Goal: Task Accomplishment & Management: Use online tool/utility

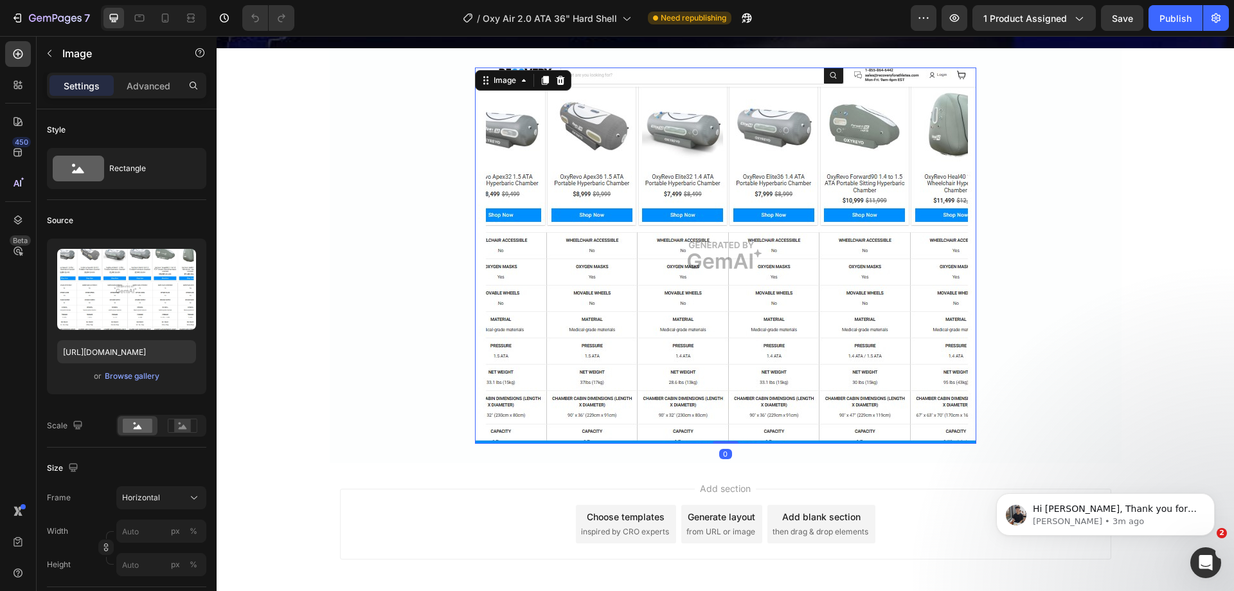
scroll to position [6496, 0]
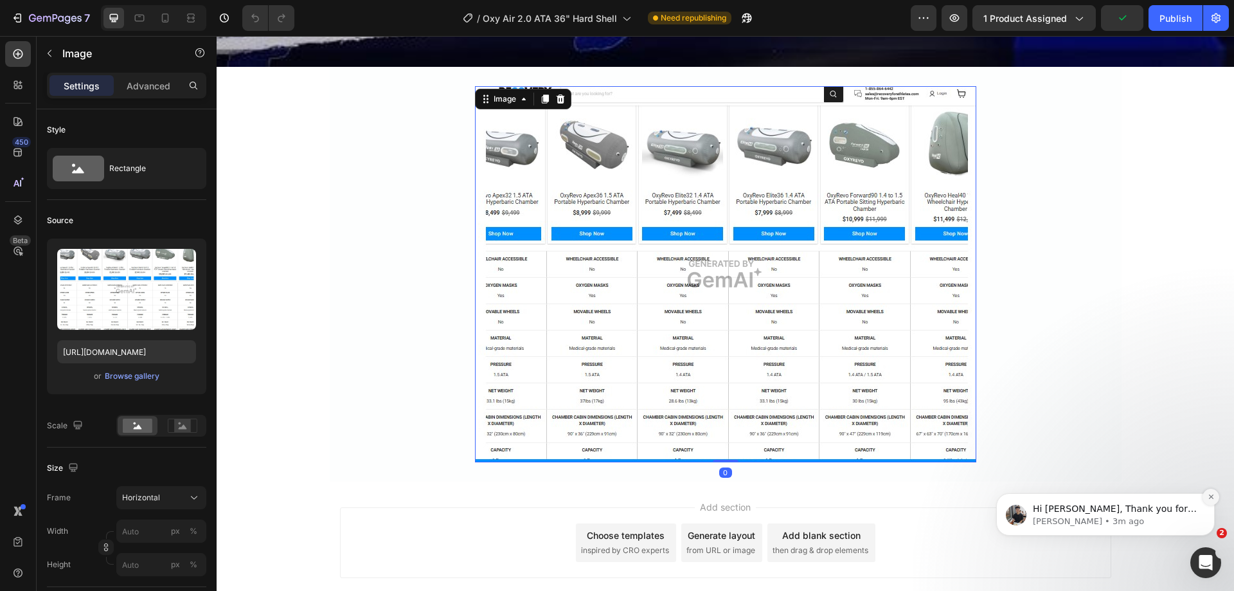
click at [1212, 497] on icon "Dismiss notification" at bounding box center [1211, 496] width 7 height 7
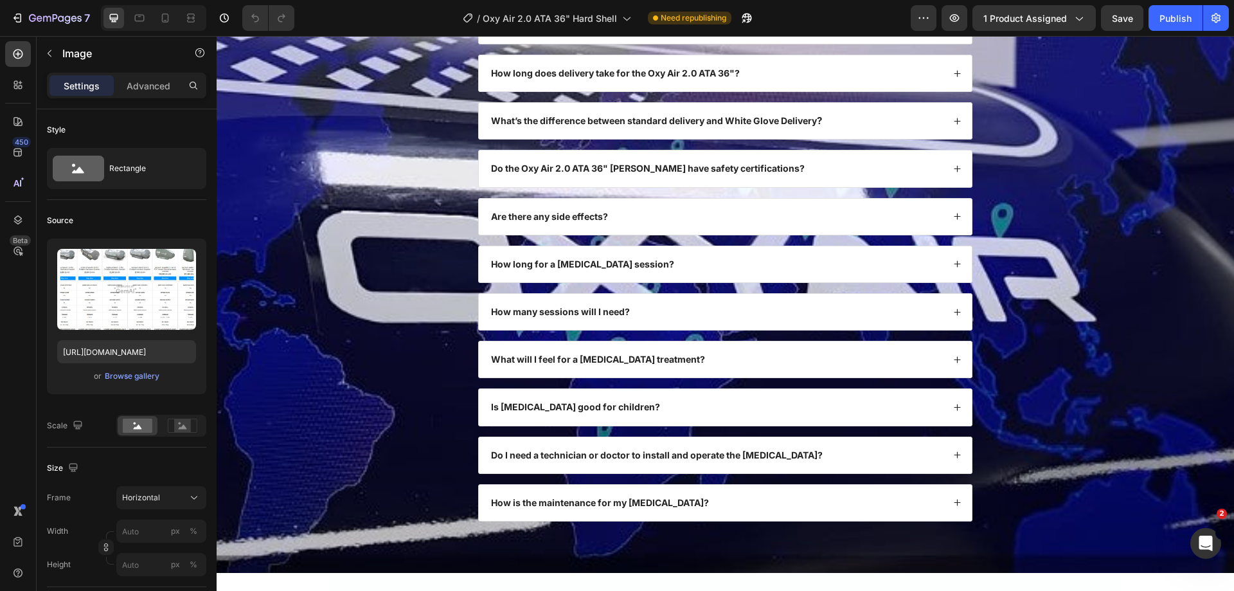
scroll to position [5982, 0]
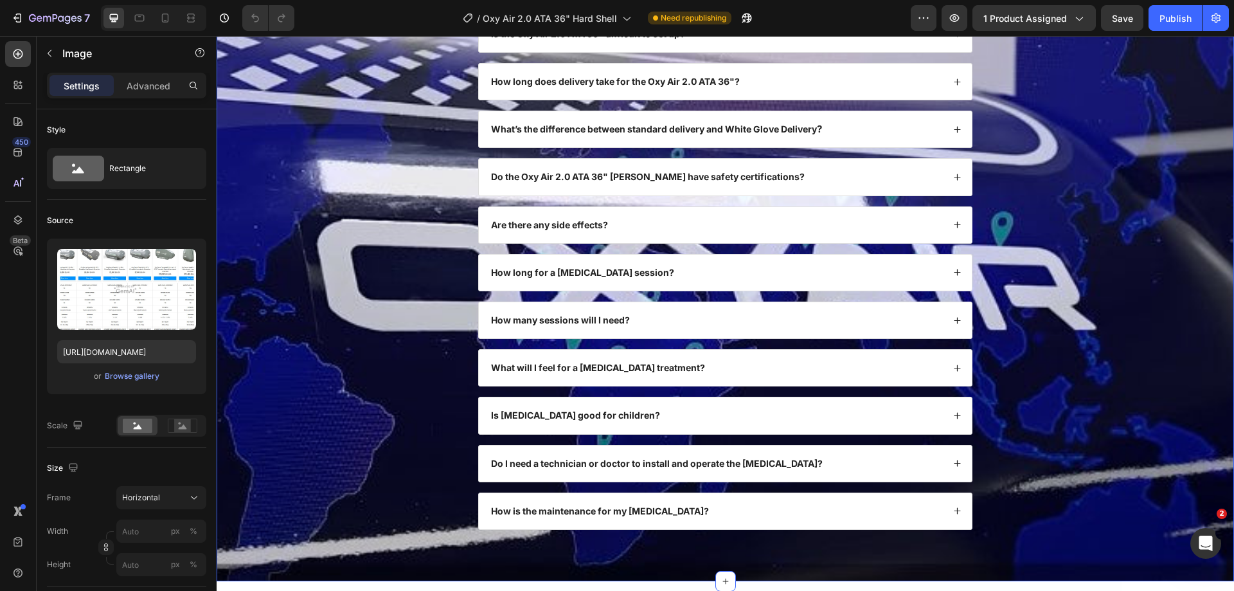
click at [402, 224] on div "FAQs Heading What makes the Oxy Air 2.0 ATA 36" Hard Shell stand out compared t…" at bounding box center [726, 234] width 992 height 633
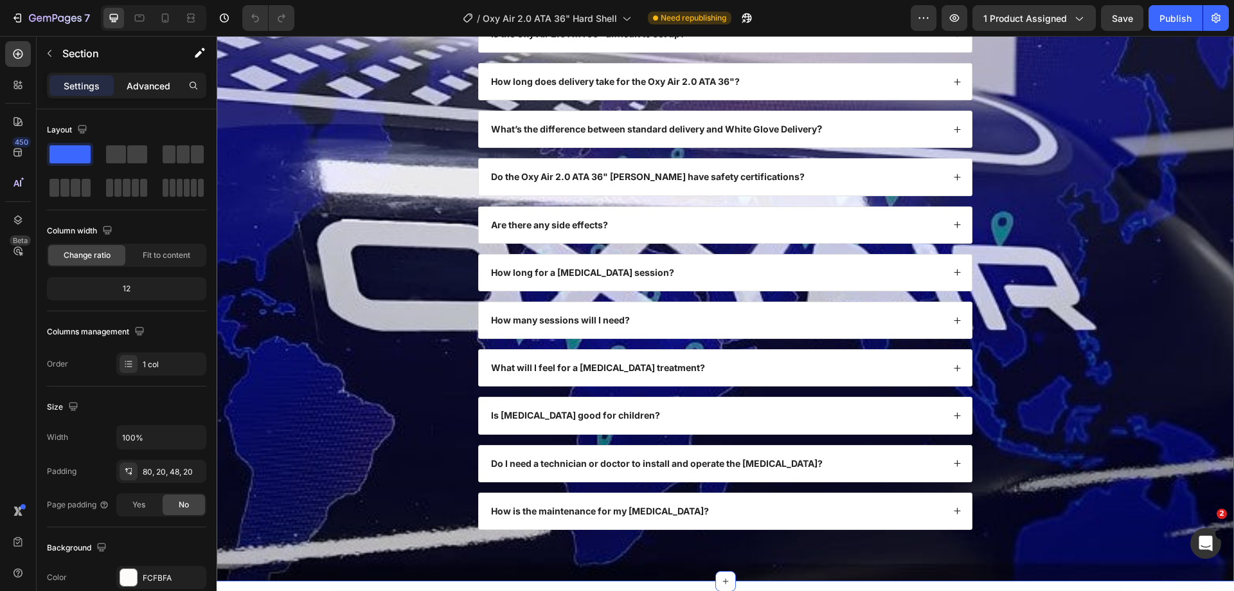
click at [141, 90] on p "Advanced" at bounding box center [149, 86] width 44 height 14
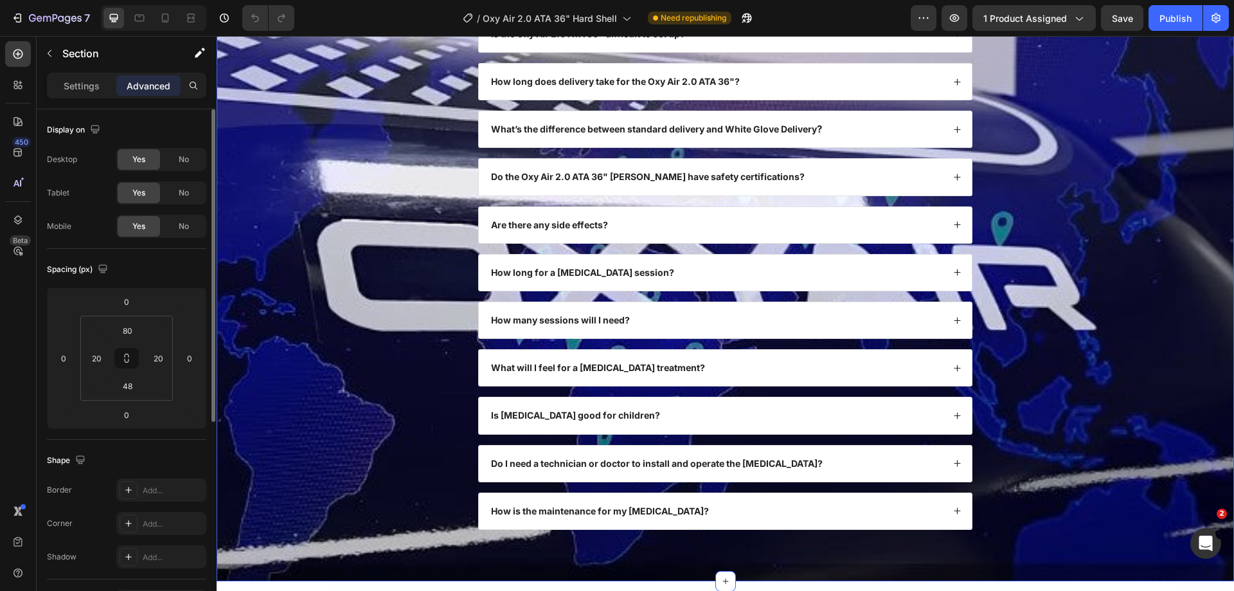
scroll to position [129, 0]
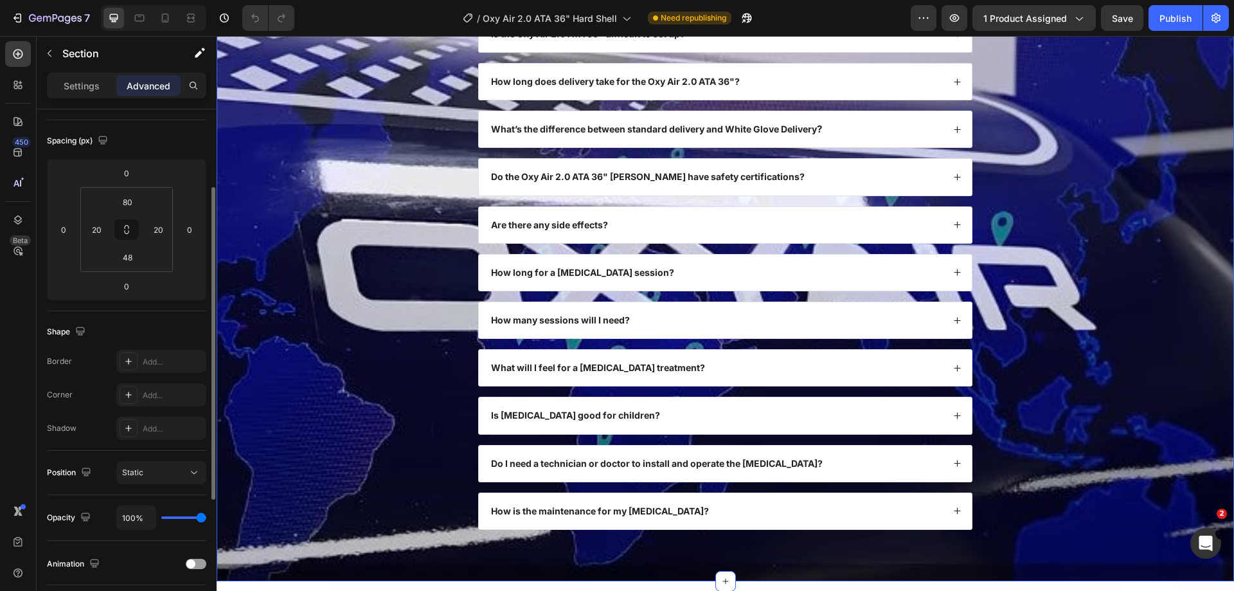
click at [142, 373] on div "Border Add... Corner Add... Shadow Add..." at bounding box center [126, 395] width 159 height 90
click at [139, 363] on div "Add..." at bounding box center [161, 361] width 90 height 23
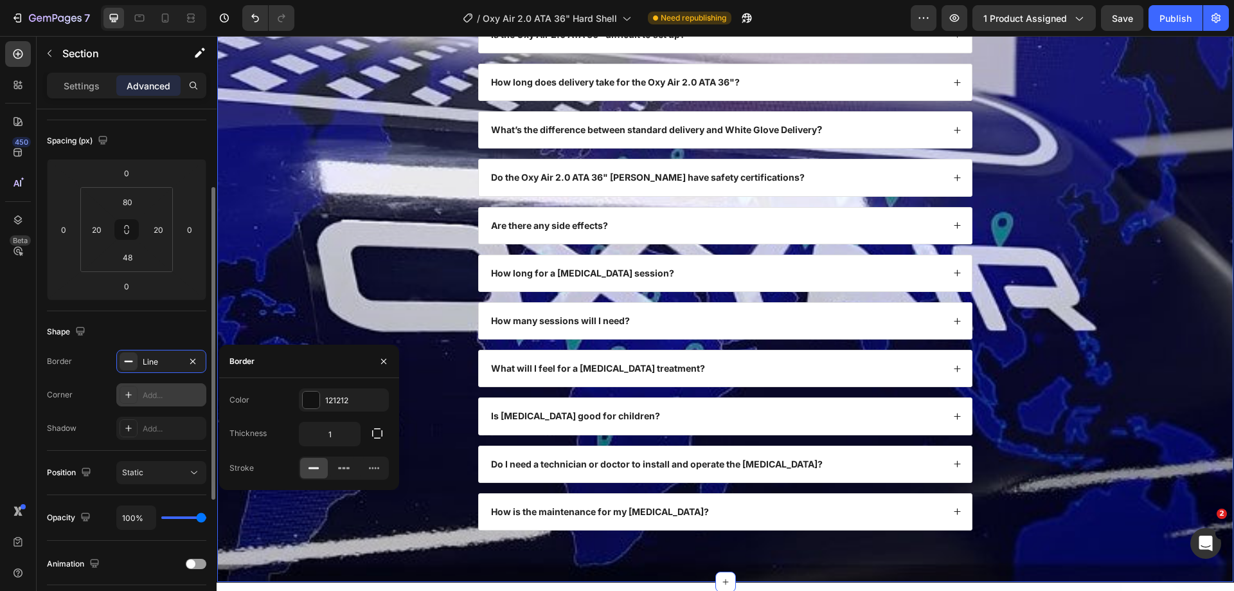
scroll to position [5983, 0]
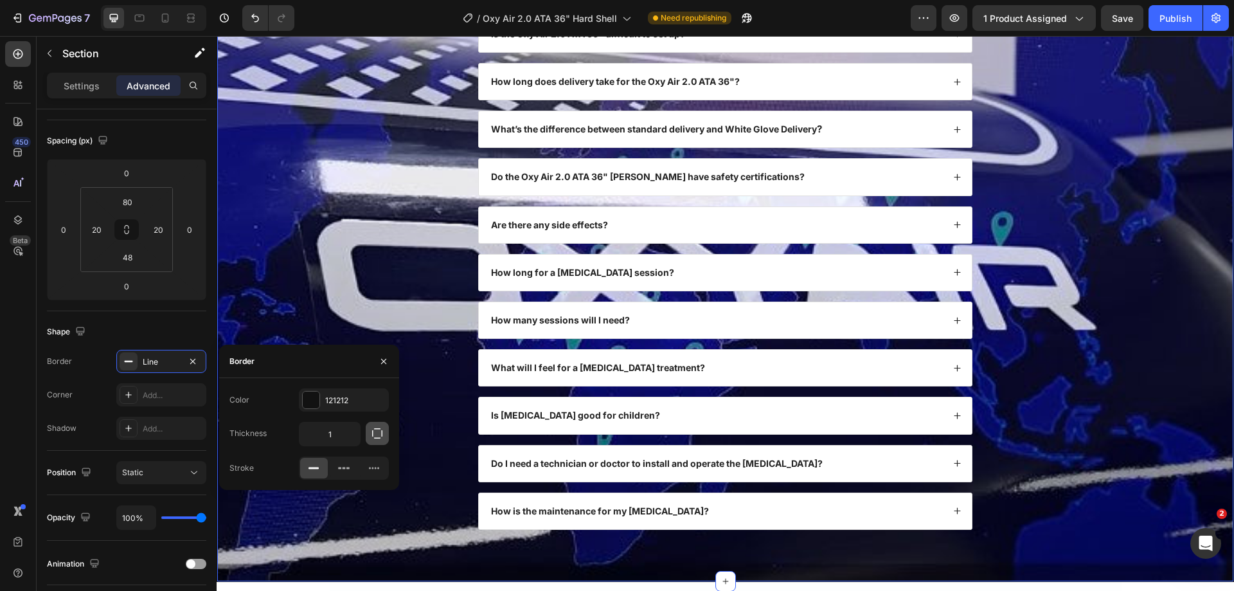
click at [379, 435] on icon "button" at bounding box center [377, 433] width 13 height 13
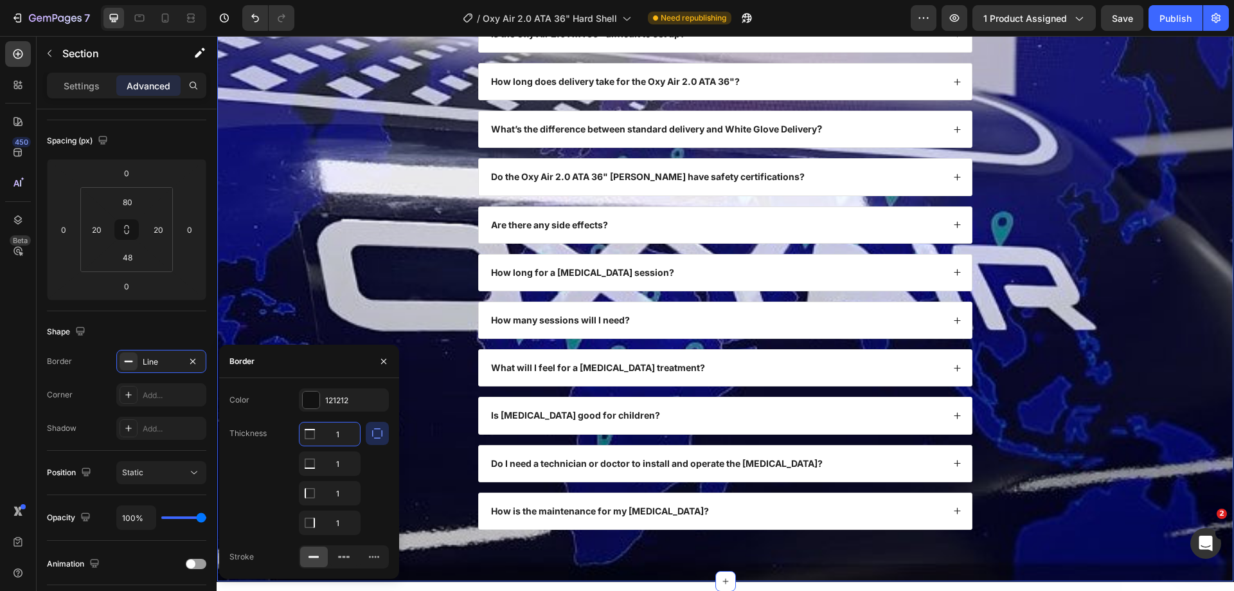
click at [339, 437] on input "1" at bounding box center [330, 433] width 60 height 23
type input "0"
click at [338, 466] on input "1" at bounding box center [330, 463] width 60 height 23
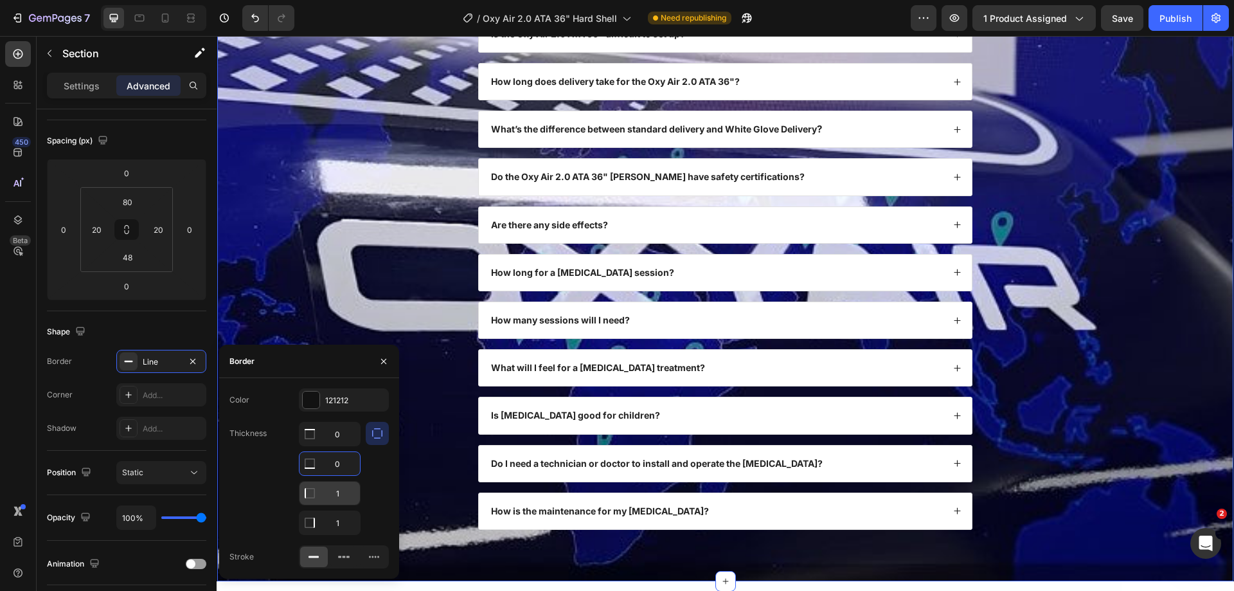
type input "0"
drag, startPoint x: 338, startPoint y: 494, endPoint x: 348, endPoint y: 496, distance: 10.0
click at [339, 494] on input "1" at bounding box center [330, 493] width 60 height 23
type input "0"
click at [251, 14] on icon "Undo/Redo" at bounding box center [255, 18] width 13 height 13
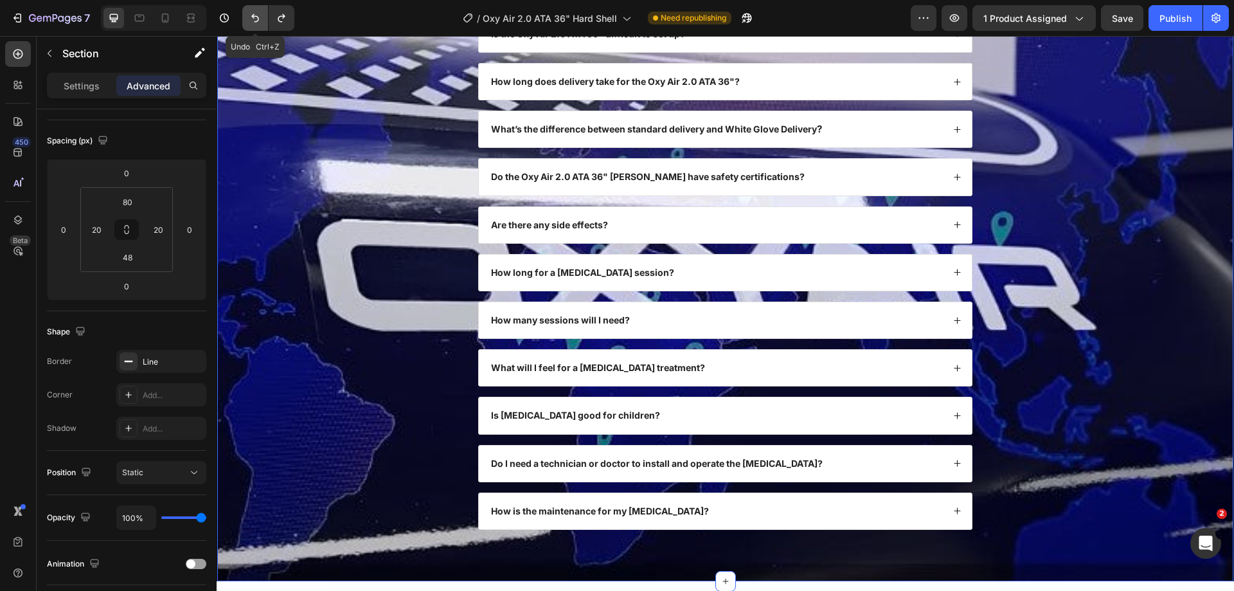
click at [251, 14] on icon "Undo/Redo" at bounding box center [255, 18] width 13 height 13
